Goal: Find contact information: Find contact information

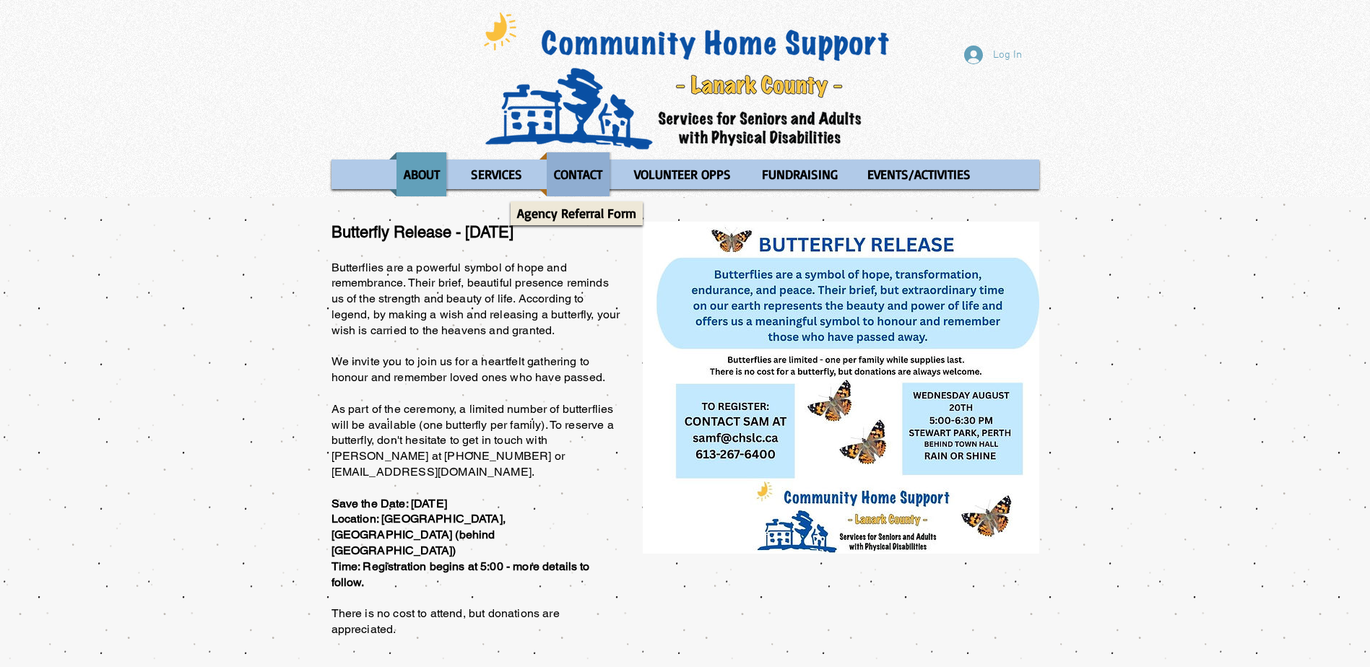
click at [576, 169] on p "CONTACT" at bounding box center [578, 174] width 61 height 44
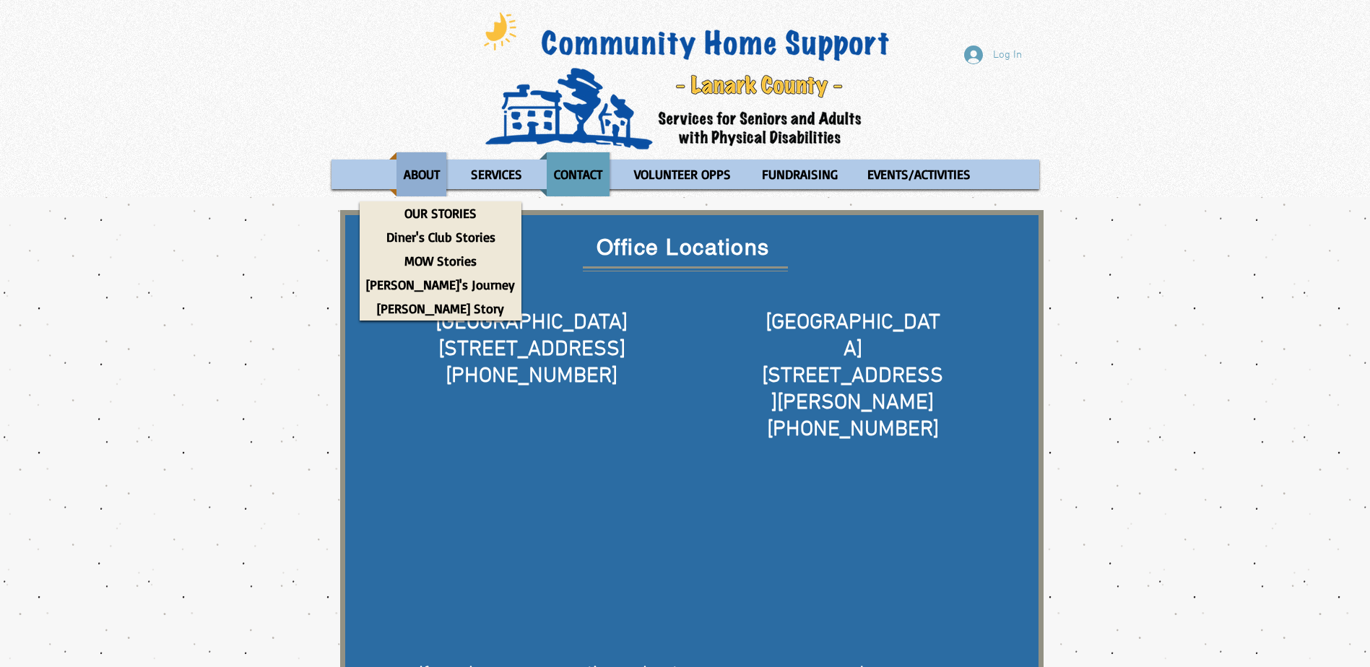
click at [420, 183] on p "ABOUT" at bounding box center [421, 174] width 49 height 44
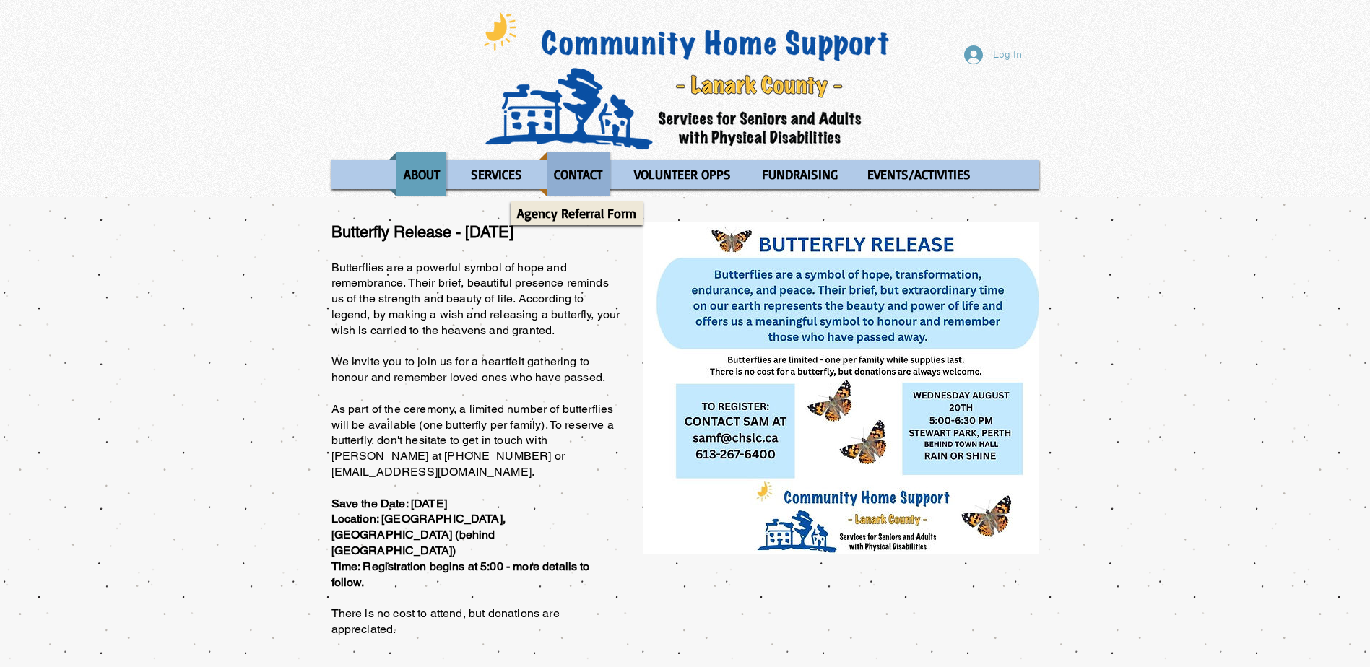
click at [571, 182] on p "CONTACT" at bounding box center [578, 174] width 61 height 44
